Goal: Task Accomplishment & Management: Complete application form

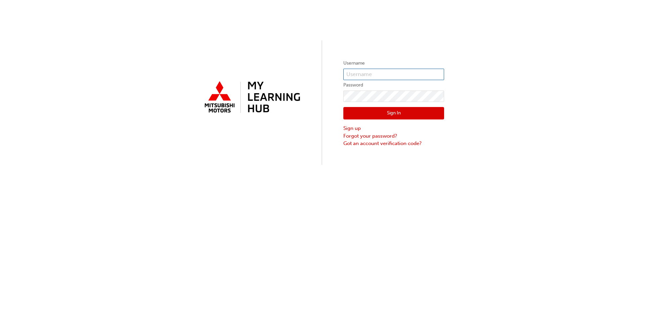
click at [356, 77] on input "text" at bounding box center [394, 74] width 101 height 11
click at [287, 272] on div "Username Password Sign In Sign up Forgot your password? Got an account verifica…" at bounding box center [322, 159] width 645 height 318
click at [380, 134] on link "Forgot your password?" at bounding box center [394, 136] width 101 height 8
click at [369, 71] on input "text" at bounding box center [394, 74] width 101 height 11
type input "5181255"
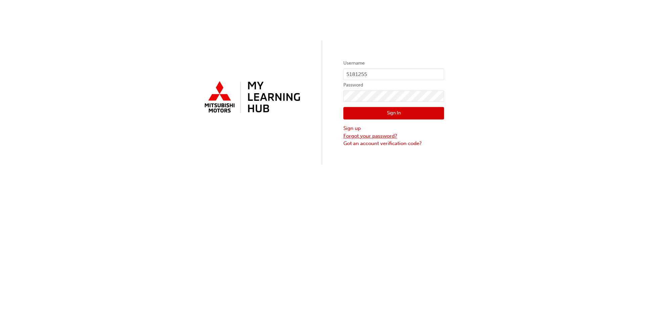
click at [376, 137] on link "Forgot your password?" at bounding box center [394, 136] width 101 height 8
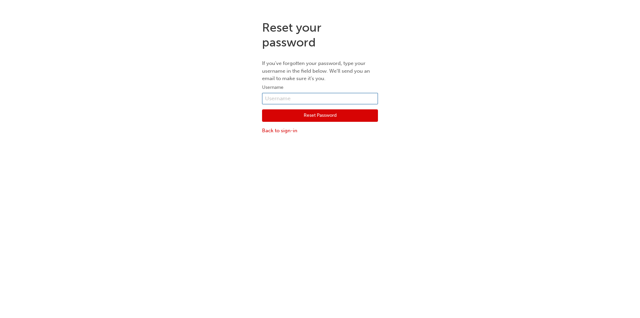
click at [328, 99] on input "text" at bounding box center [320, 98] width 116 height 11
click at [341, 82] on p "If you've forgotten your password, type your username in the field below. We'll…" at bounding box center [320, 70] width 116 height 23
click at [321, 93] on input "text" at bounding box center [320, 98] width 116 height 11
type input "5181255"
click at [319, 113] on button "Reset Password" at bounding box center [320, 115] width 116 height 13
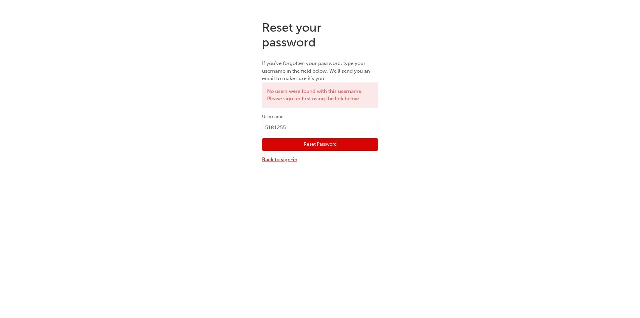
click at [282, 156] on link "Back to sign-in" at bounding box center [320, 160] width 116 height 8
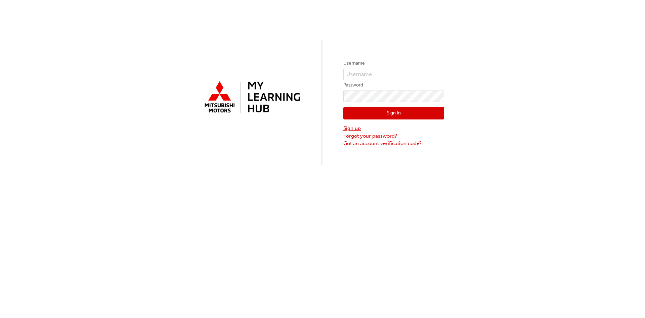
click at [357, 128] on link "Sign up" at bounding box center [394, 128] width 101 height 8
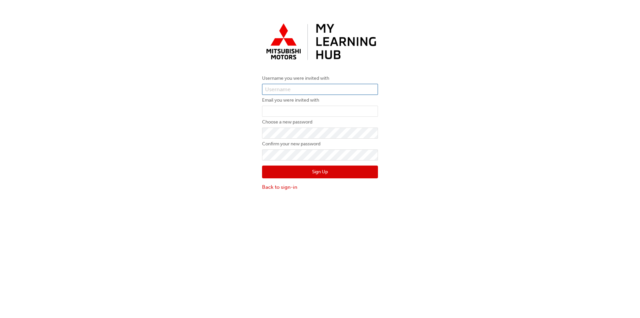
click at [311, 92] on input "text" at bounding box center [320, 89] width 116 height 11
click at [436, 77] on div "Username you were invited with Email you were invited with Choose a new passwor…" at bounding box center [320, 105] width 640 height 181
click at [344, 86] on input "text" at bounding box center [320, 89] width 116 height 11
type input "5181255"
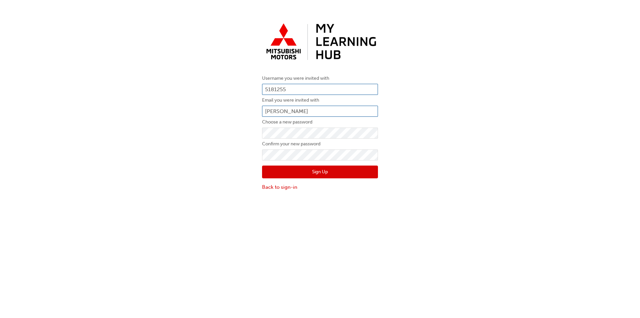
type input "[PERSON_NAME][EMAIL_ADDRESS][PERSON_NAME][DOMAIN_NAME]"
click at [316, 167] on button "Sign Up" at bounding box center [320, 171] width 116 height 13
